Goal: Information Seeking & Learning: Learn about a topic

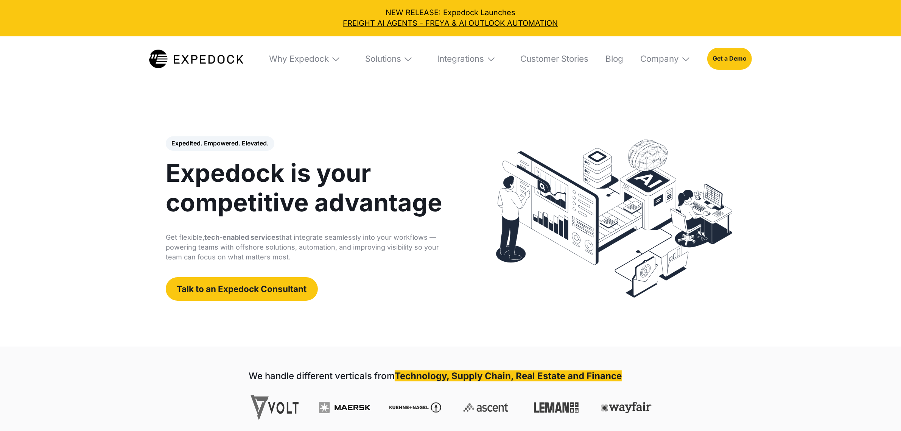
select select
click at [336, 61] on img at bounding box center [335, 58] width 9 height 9
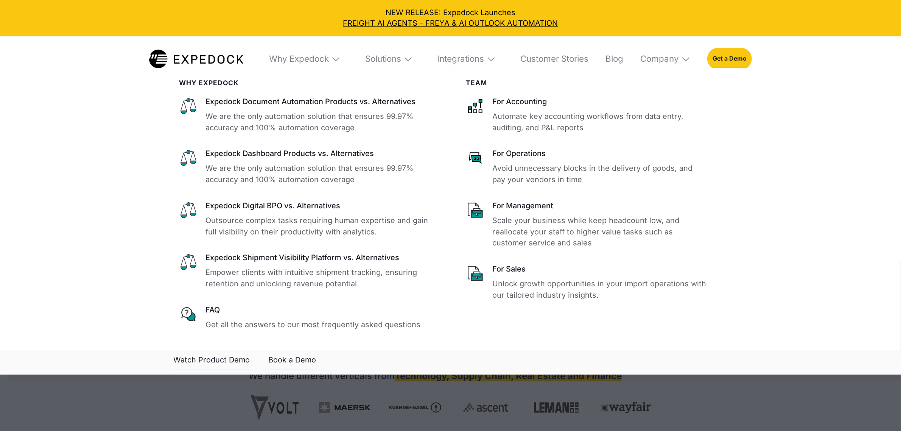
click at [333, 59] on img at bounding box center [335, 58] width 9 height 9
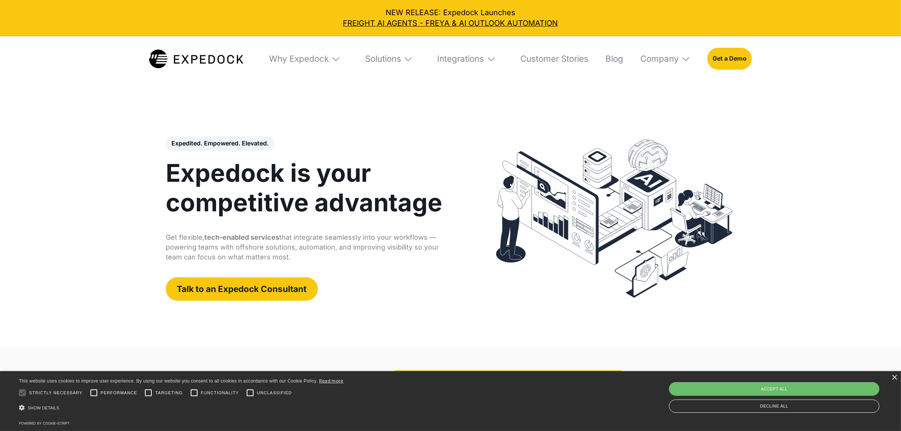
click at [332, 61] on img at bounding box center [335, 58] width 9 height 9
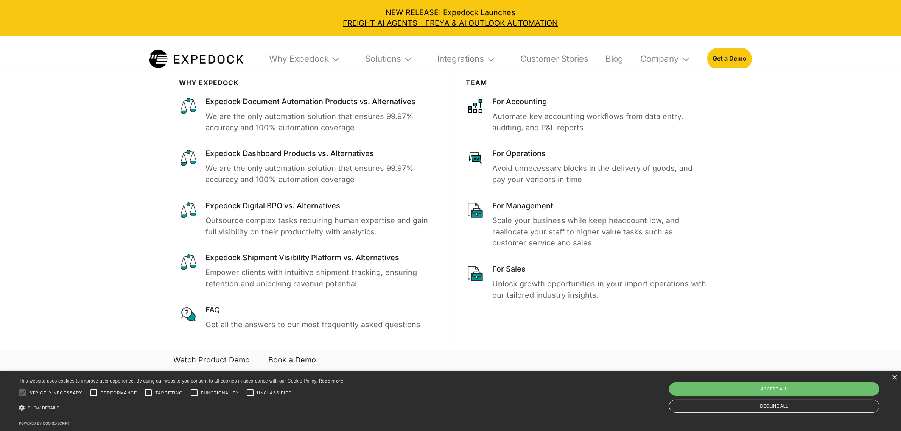
click at [332, 61] on img at bounding box center [335, 58] width 9 height 9
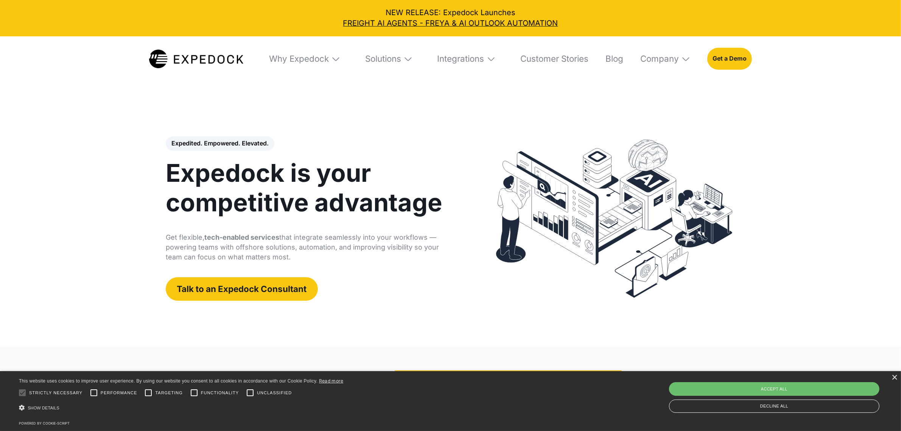
click at [332, 61] on img at bounding box center [335, 58] width 9 height 9
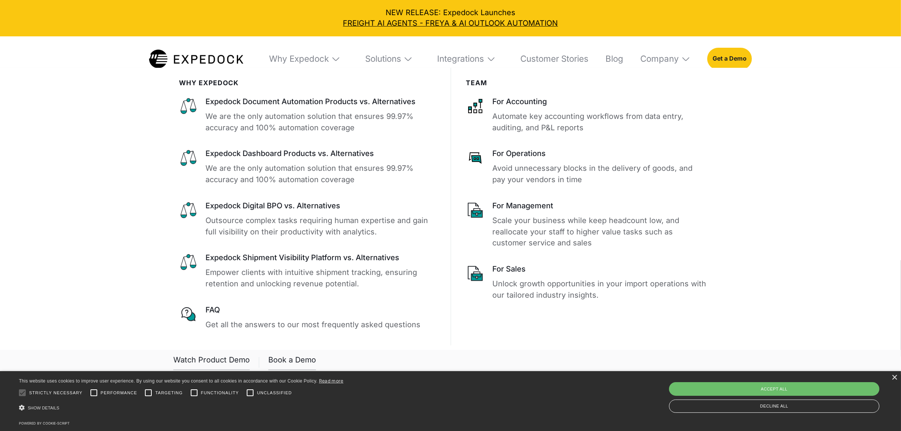
click at [332, 61] on img at bounding box center [335, 58] width 9 height 9
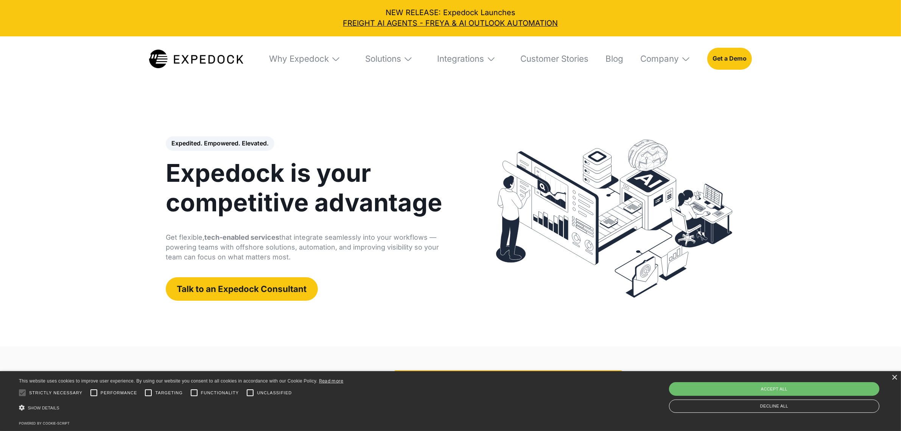
click at [332, 61] on img at bounding box center [335, 58] width 9 height 9
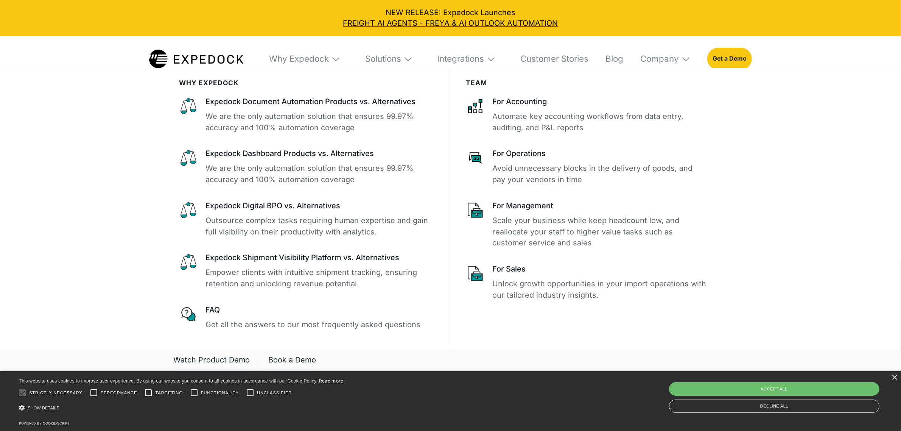
click at [332, 61] on img at bounding box center [335, 58] width 9 height 9
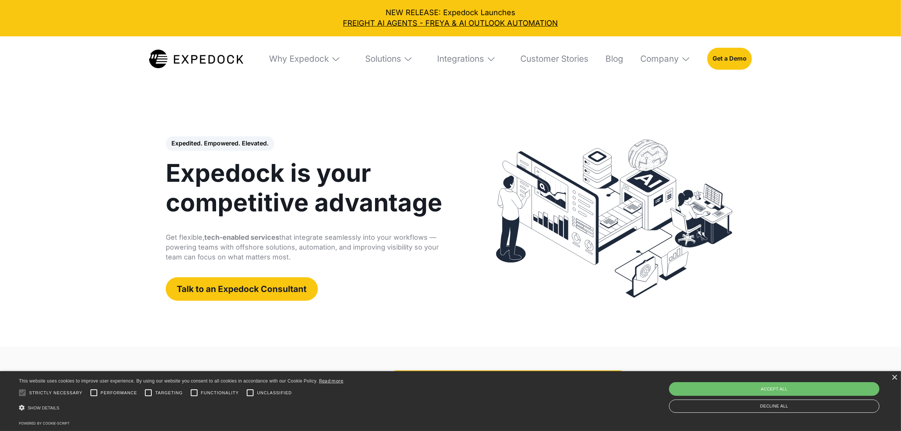
click at [332, 61] on img at bounding box center [335, 58] width 9 height 9
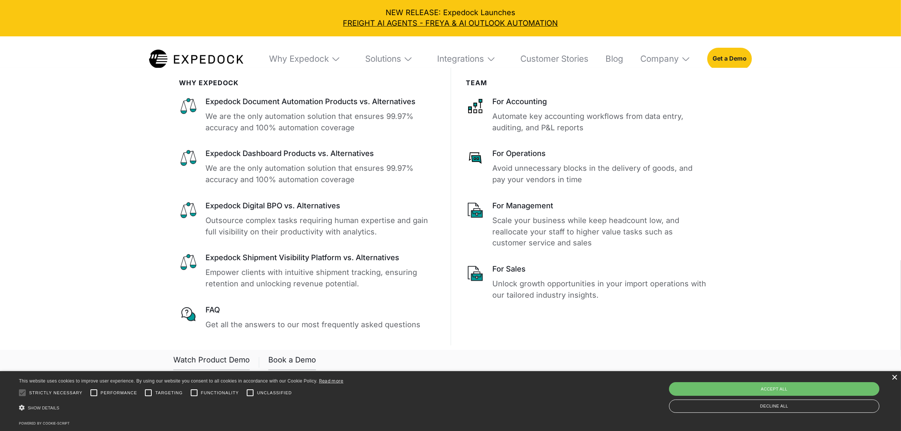
click at [892, 377] on div "×" at bounding box center [894, 378] width 6 height 6
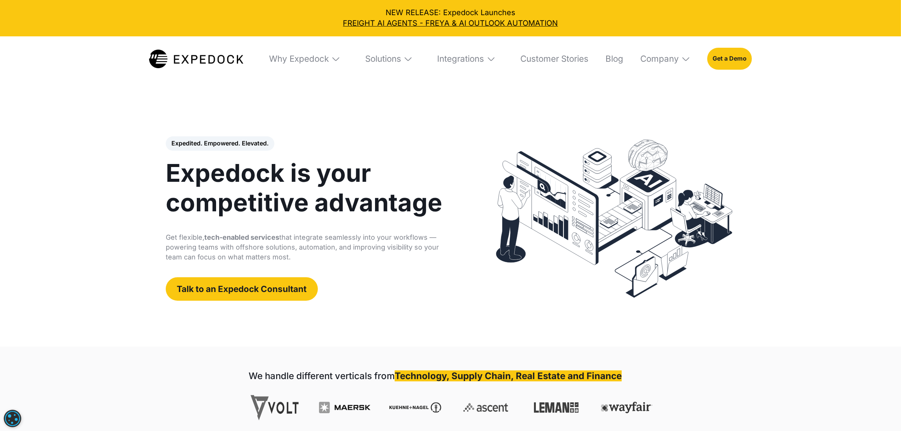
click at [331, 58] on img at bounding box center [335, 58] width 9 height 9
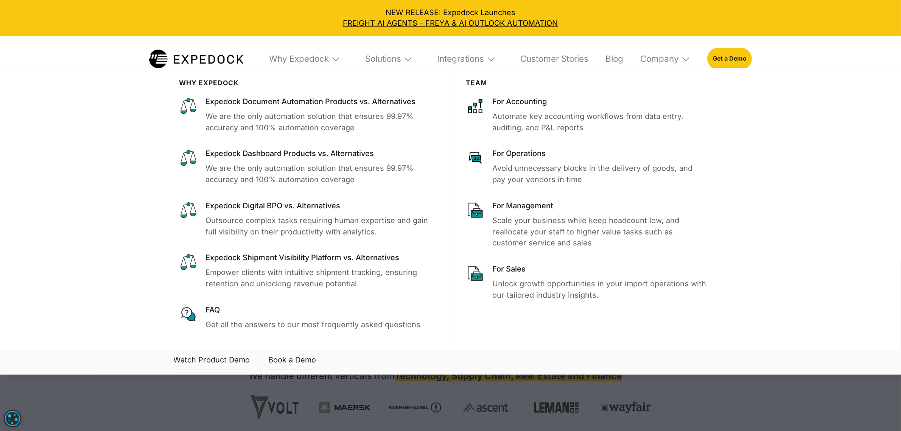
click at [350, 395] on div at bounding box center [450, 283] width 901 height 431
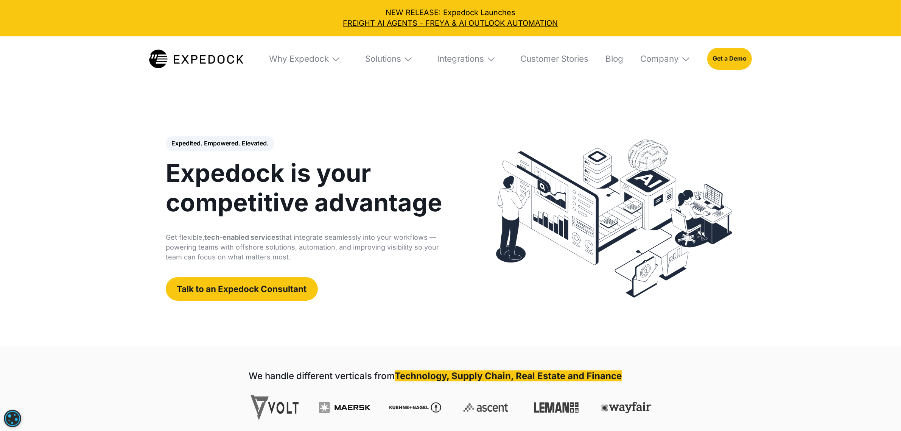
click at [332, 59] on img at bounding box center [335, 58] width 9 height 9
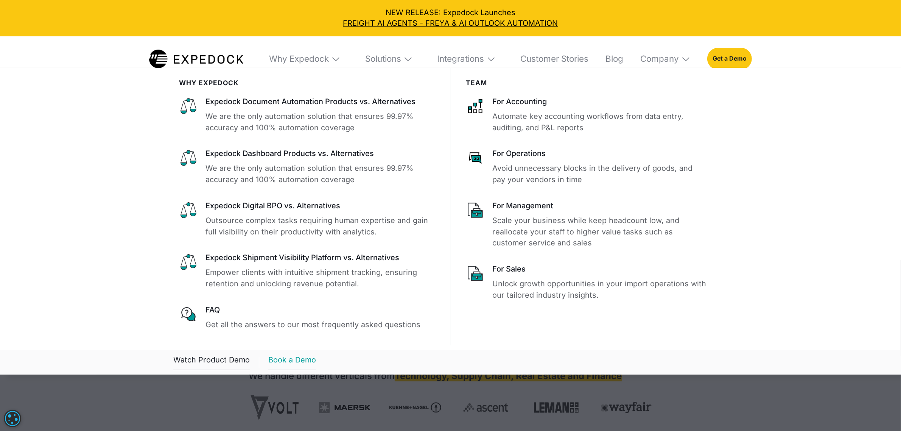
click at [281, 364] on link "Book a Demo" at bounding box center [292, 362] width 48 height 16
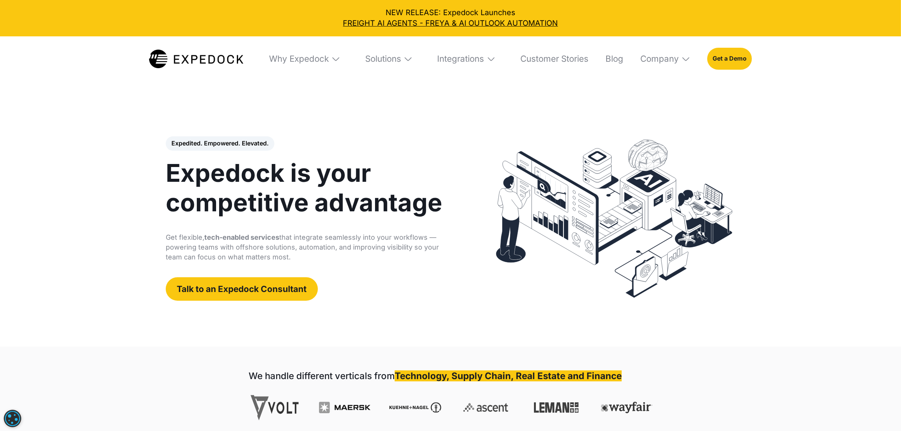
click at [334, 59] on img at bounding box center [335, 58] width 9 height 9
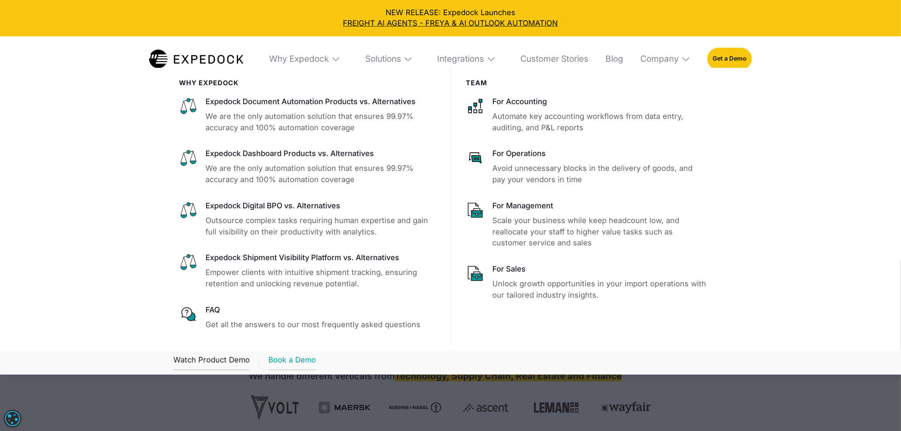
click at [284, 361] on link "Book a Demo" at bounding box center [292, 362] width 48 height 16
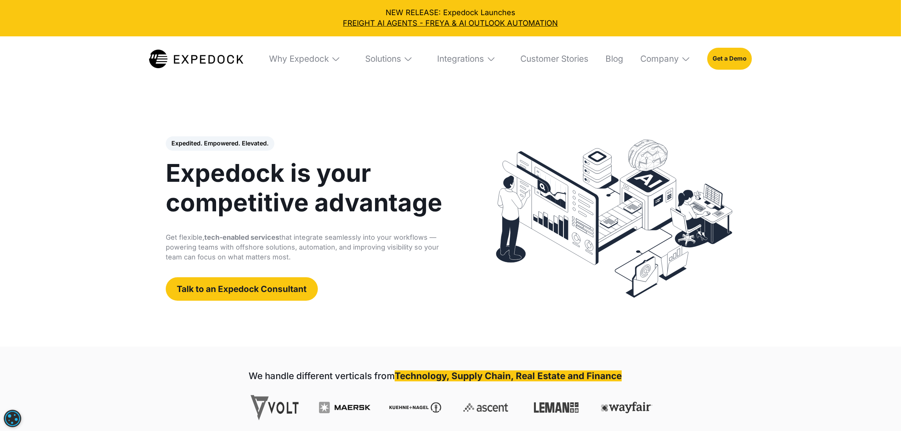
click at [333, 58] on img at bounding box center [335, 58] width 9 height 9
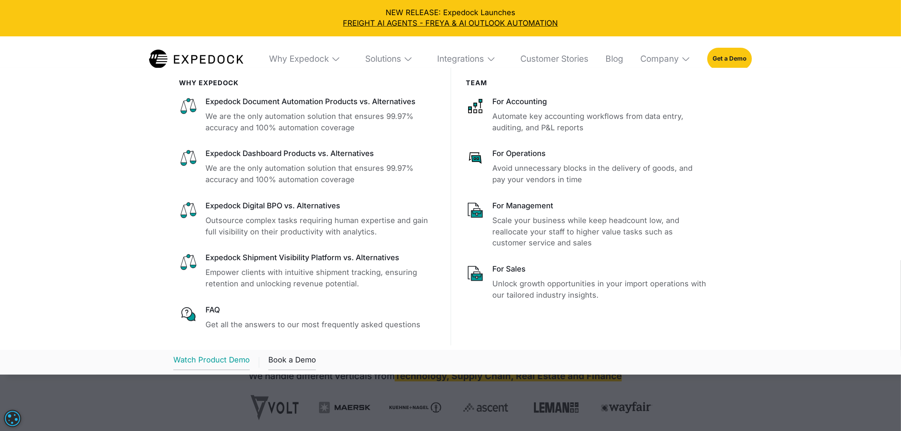
click at [226, 360] on div "Watch Product Demo" at bounding box center [211, 362] width 76 height 16
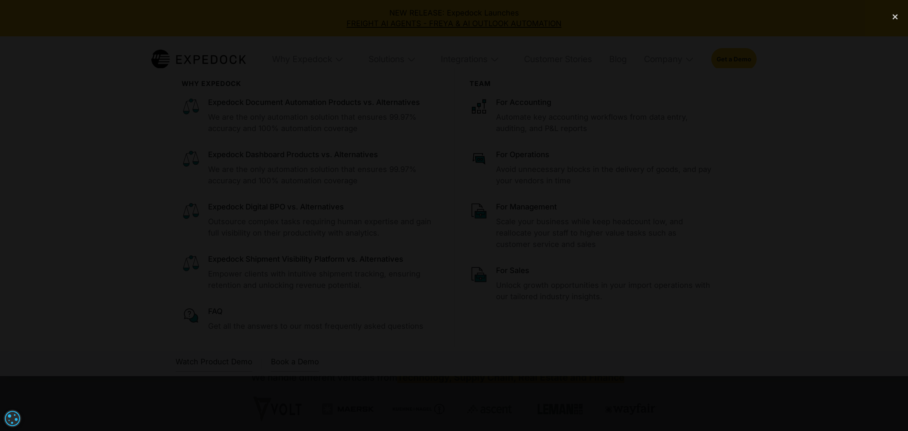
drag, startPoint x: 191, startPoint y: 125, endPoint x: 195, endPoint y: 118, distance: 8.1
click at [191, 124] on div at bounding box center [454, 215] width 908 height 413
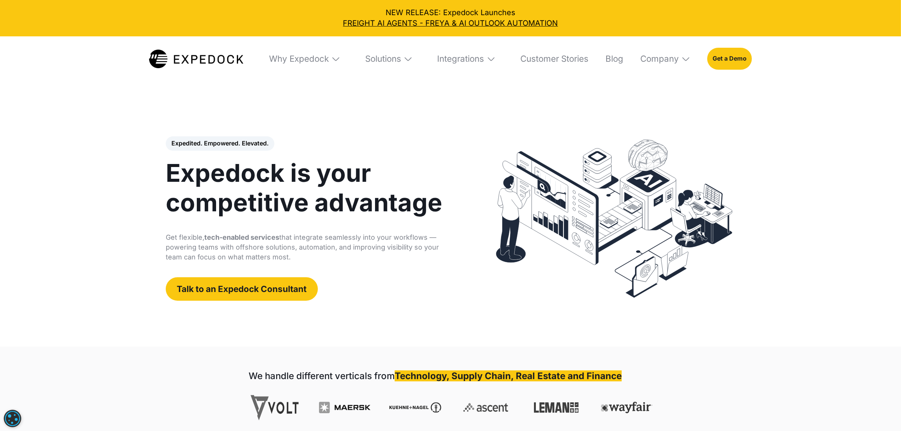
click at [334, 59] on img at bounding box center [335, 58] width 9 height 9
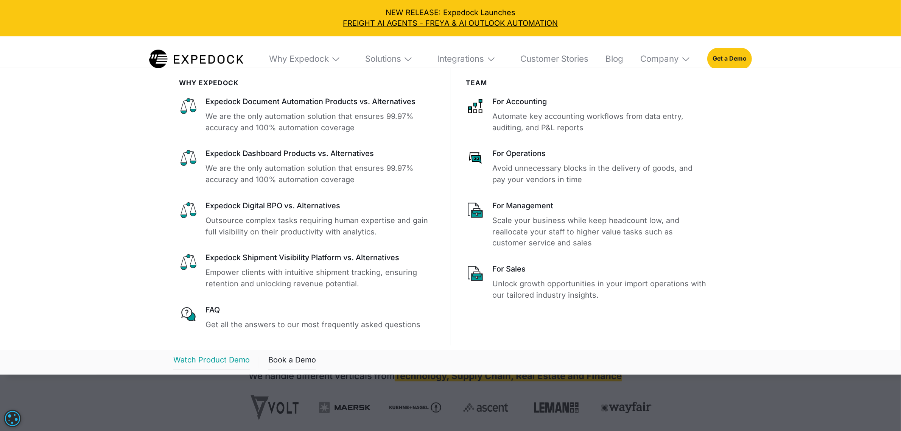
click at [232, 366] on div "Watch Product Demo" at bounding box center [211, 362] width 76 height 16
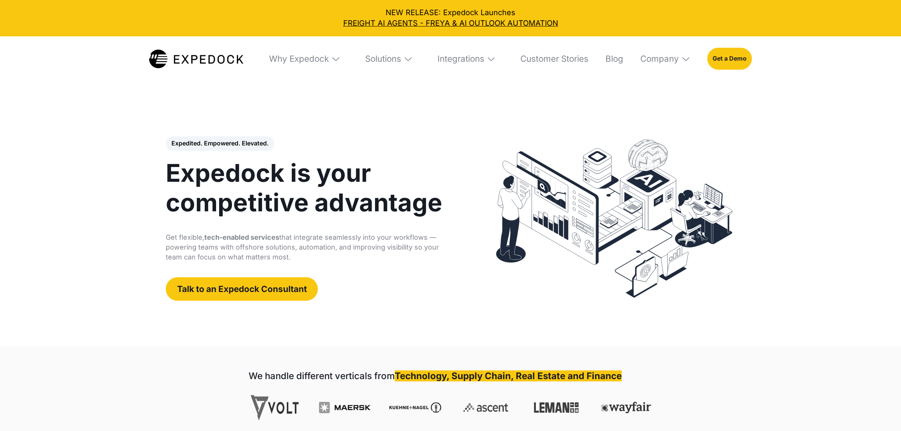
select select
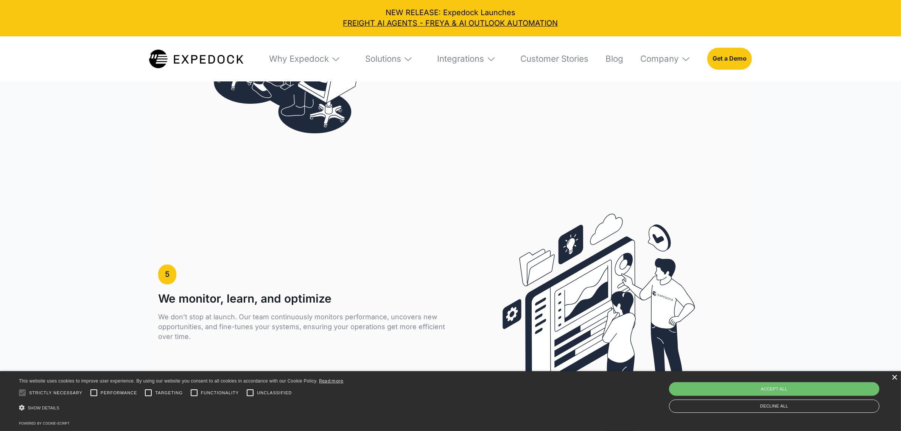
click at [893, 378] on div "×" at bounding box center [894, 378] width 6 height 6
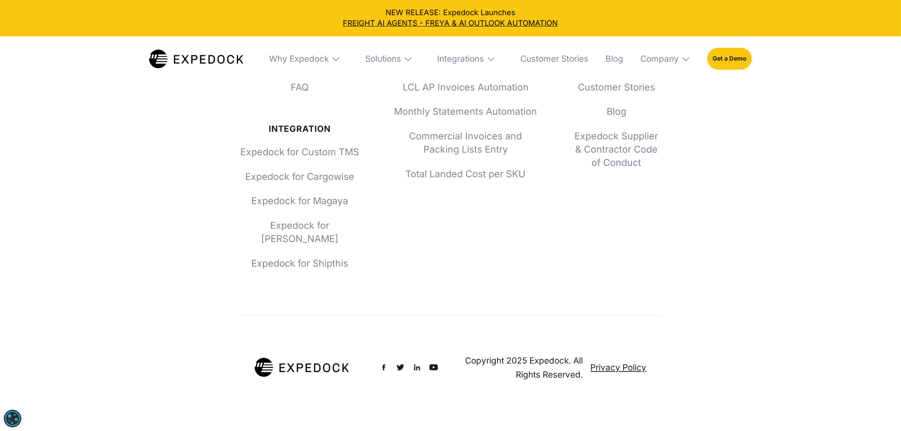
scroll to position [3891, 0]
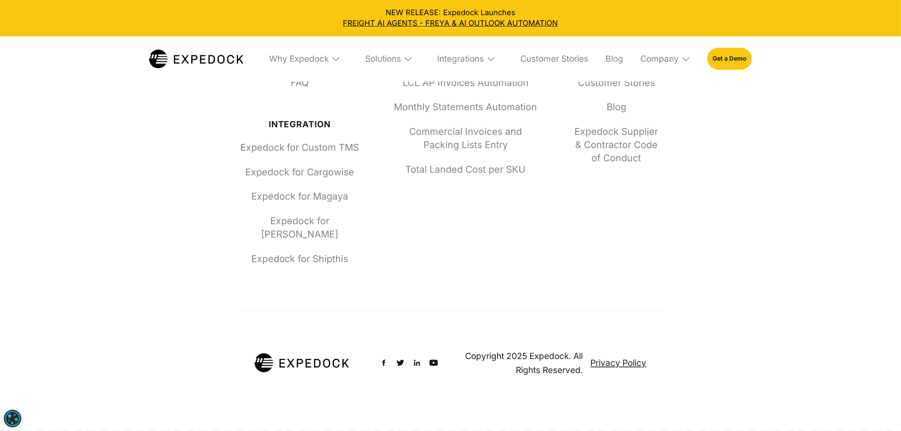
click at [383, 364] on img at bounding box center [383, 362] width 9 height 9
click at [403, 364] on img at bounding box center [400, 362] width 9 height 9
click at [415, 365] on img at bounding box center [416, 362] width 9 height 9
click at [435, 364] on img at bounding box center [433, 362] width 9 height 9
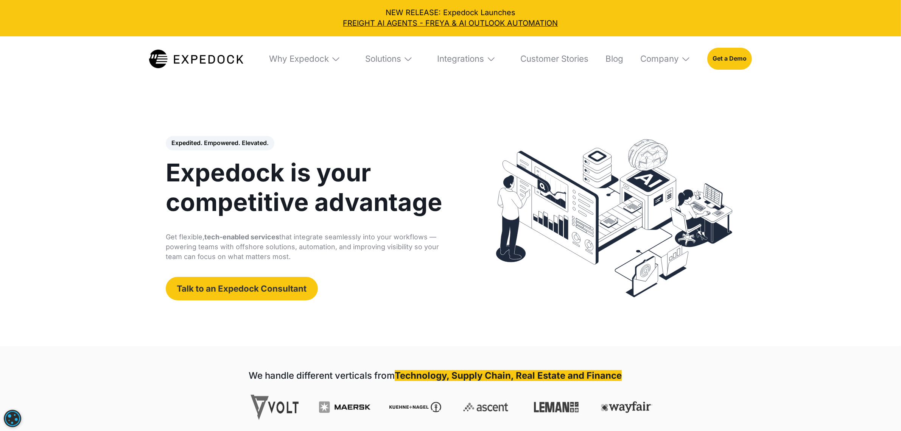
scroll to position [0, 0]
